Goal: Information Seeking & Learning: Learn about a topic

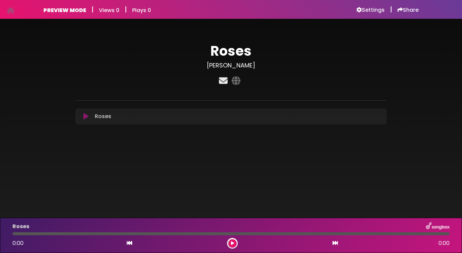
click at [224, 84] on icon at bounding box center [222, 80] width 11 height 9
click at [237, 82] on icon at bounding box center [235, 80] width 11 height 9
click at [135, 144] on div "Roses Billy Goodrum ×" at bounding box center [231, 85] width 462 height 133
click at [370, 9] on h6 "Settings" at bounding box center [370, 10] width 28 height 7
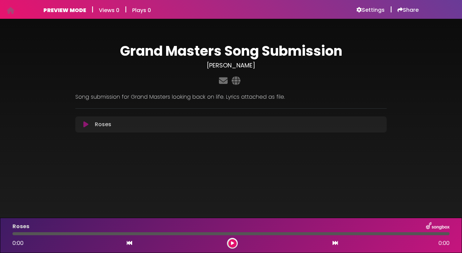
click at [86, 125] on icon at bounding box center [85, 124] width 5 height 7
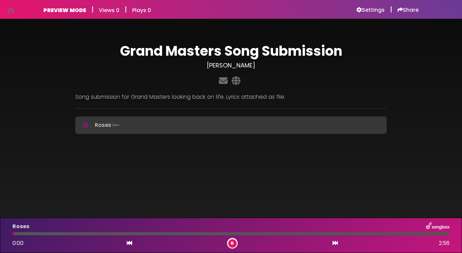
click at [86, 125] on icon at bounding box center [86, 125] width 4 height 7
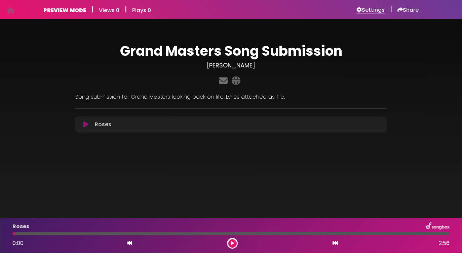
click at [368, 9] on h6 "Settings" at bounding box center [370, 10] width 28 height 7
click at [373, 145] on icon at bounding box center [375, 146] width 6 height 6
click at [375, 123] on div "Roses Loading Track..." at bounding box center [237, 125] width 290 height 8
click at [369, 9] on h6 "Settings" at bounding box center [370, 10] width 28 height 7
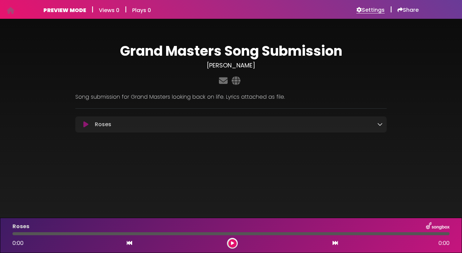
click at [368, 12] on h6 "Settings" at bounding box center [370, 10] width 28 height 7
click at [380, 124] on icon at bounding box center [379, 124] width 5 height 5
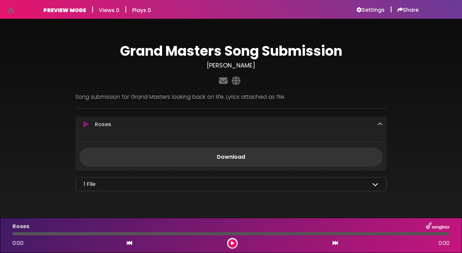
click at [380, 124] on icon at bounding box center [379, 124] width 5 height 5
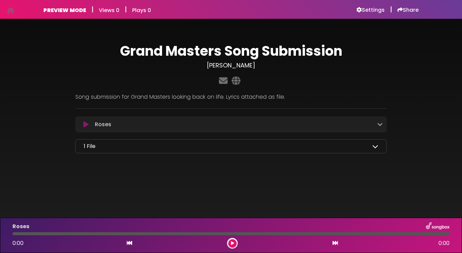
click at [375, 146] on icon at bounding box center [375, 146] width 6 height 6
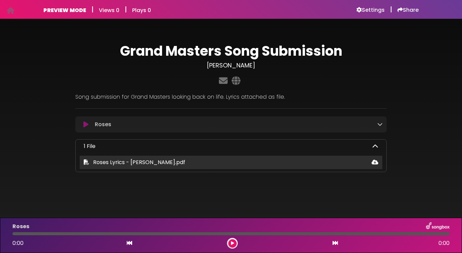
click at [152, 165] on span "Roses Lyrics - [PERSON_NAME].pdf" at bounding box center [139, 163] width 92 height 8
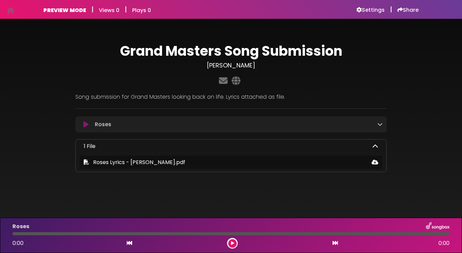
click at [376, 145] on icon at bounding box center [375, 146] width 6 height 6
click at [374, 147] on icon at bounding box center [375, 146] width 6 height 6
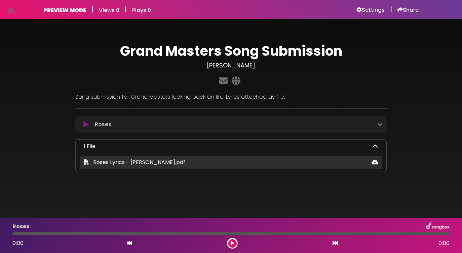
click at [375, 161] on icon at bounding box center [374, 162] width 7 height 5
